Goal: Task Accomplishment & Management: Use online tool/utility

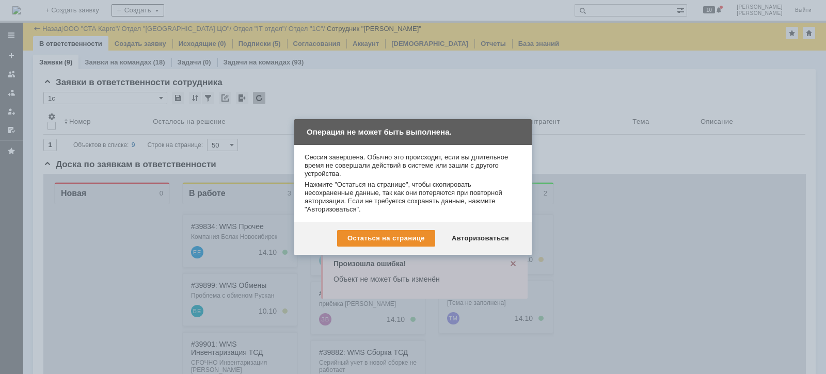
scroll to position [129, 0]
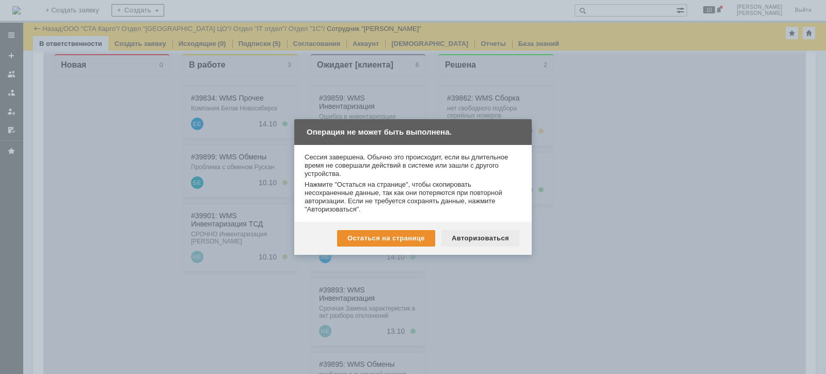
click at [485, 234] on div "Авторизоваться" at bounding box center [481, 238] width 78 height 17
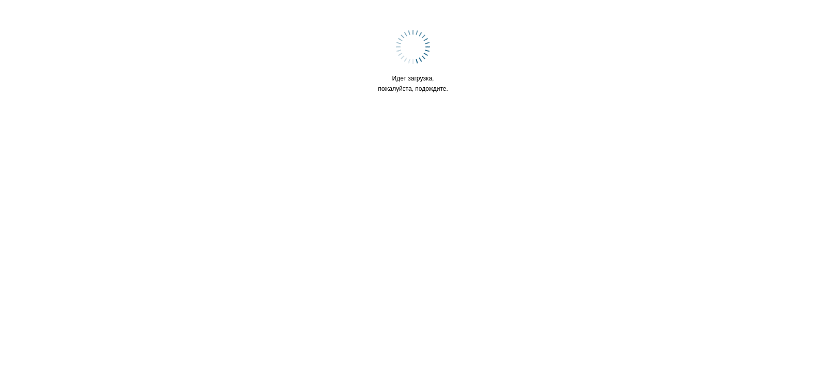
click at [189, 130] on html "Идет загрузка, пожалуйста, подождите." at bounding box center [413, 65] width 826 height 130
click at [155, 71] on body "Идет загрузка, пожалуйста, подождите." at bounding box center [413, 65] width 818 height 122
drag, startPoint x: 155, startPoint y: 71, endPoint x: 189, endPoint y: 115, distance: 54.9
click at [175, 101] on body "Идет загрузка, пожалуйста, подождите." at bounding box center [413, 65] width 818 height 122
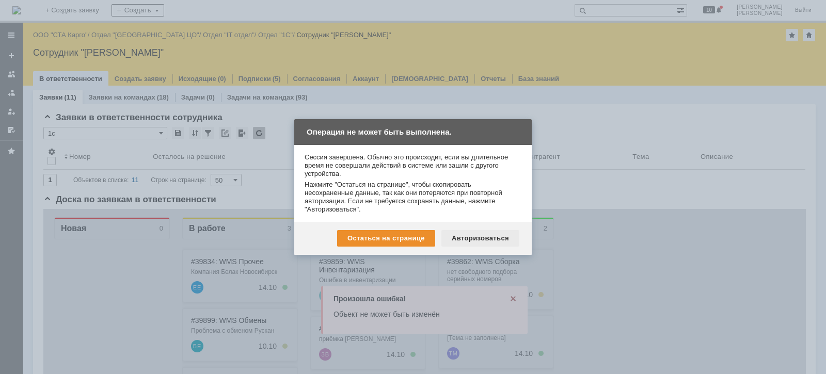
click at [484, 235] on div "Авторизоваться" at bounding box center [481, 238] width 78 height 17
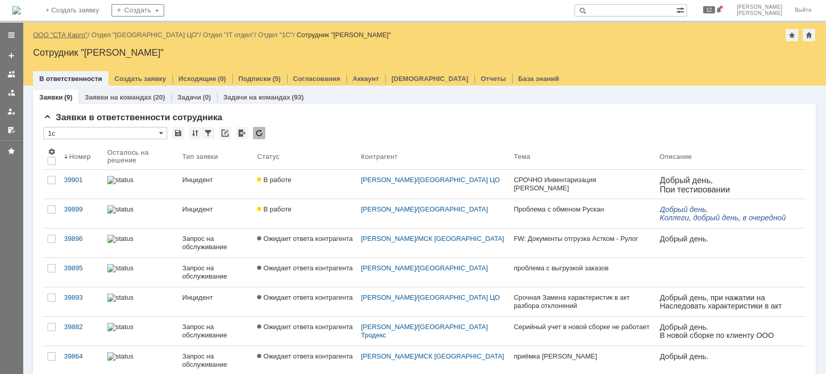
click at [57, 39] on link "ООО "СТА Карго"" at bounding box center [60, 35] width 55 height 8
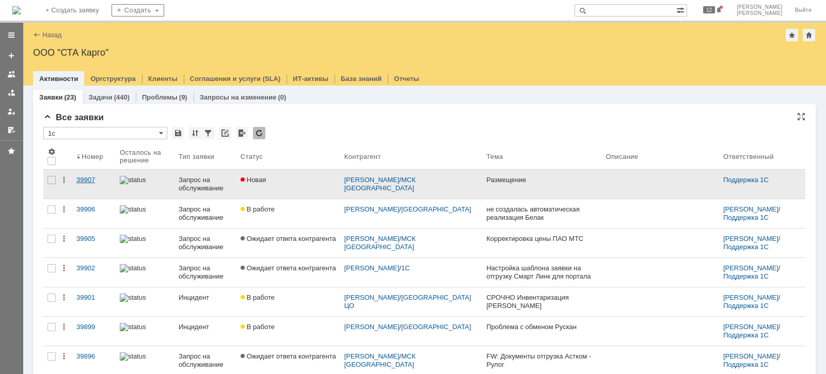
click at [87, 182] on div "39907" at bounding box center [93, 180] width 35 height 8
